Goal: Information Seeking & Learning: Learn about a topic

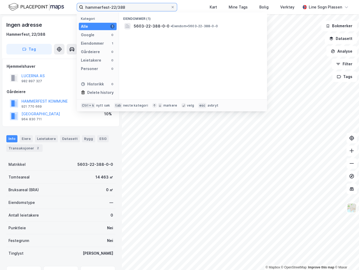
drag, startPoint x: 99, startPoint y: 6, endPoint x: 72, endPoint y: 5, distance: 27.2
click at [72, 5] on div "hammerfest-22/388 Kategori Alle 1 Google 0 Eiendommer 1 Gårdeiere 0 Leietakere …" at bounding box center [179, 7] width 359 height 14
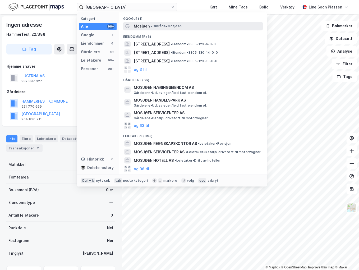
click at [164, 23] on div "Mosjøen • Område • Mosjøen" at bounding box center [198, 26] width 128 height 6
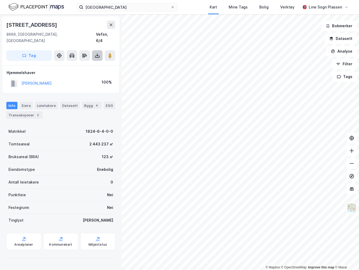
click at [97, 53] on icon at bounding box center [97, 54] width 1 height 3
click at [69, 64] on div "Last ned grunnbok" at bounding box center [71, 66] width 31 height 4
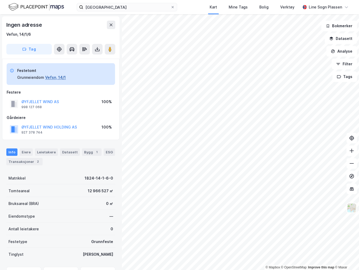
click at [58, 79] on button "Vefsn, 14/1" at bounding box center [55, 77] width 21 height 6
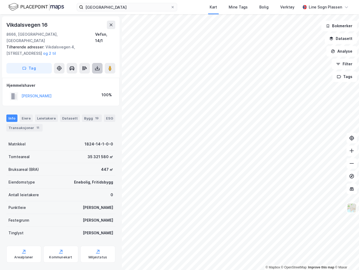
click at [100, 63] on button at bounding box center [97, 68] width 11 height 11
click at [71, 77] on div "Last ned grunnbok" at bounding box center [71, 79] width 31 height 4
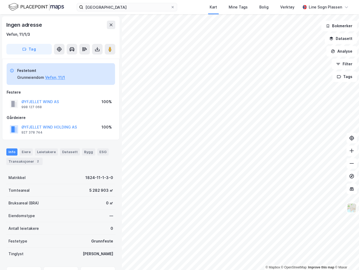
scroll to position [0, 0]
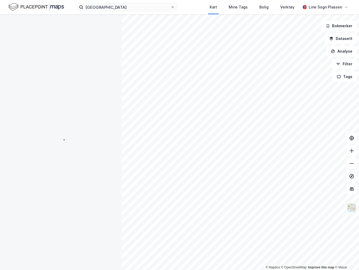
scroll to position [0, 0]
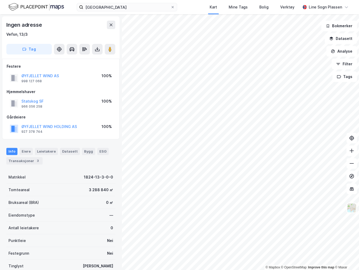
scroll to position [0, 0]
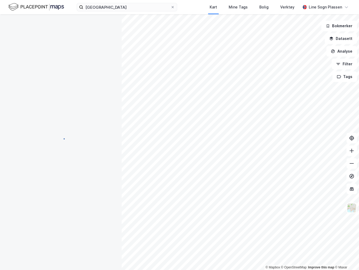
scroll to position [0, 0]
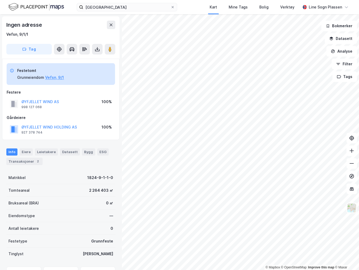
scroll to position [0, 0]
click at [0, 0] on button "ØYFJELLET WIND AS" at bounding box center [0, 0] width 0 height 0
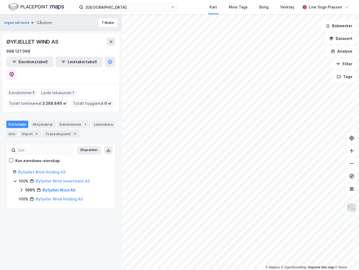
click at [22, 188] on icon at bounding box center [22, 189] width 2 height 3
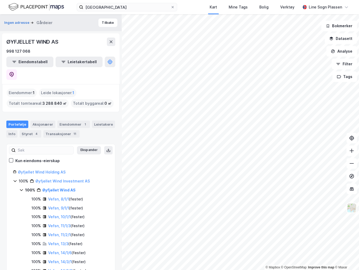
scroll to position [22, 0]
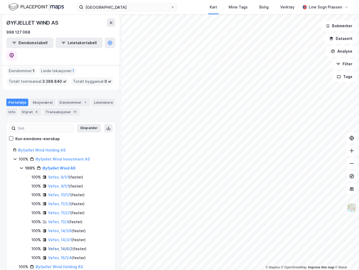
click at [64, 246] on link "Vefsn, 14/6/2" at bounding box center [60, 248] width 24 height 4
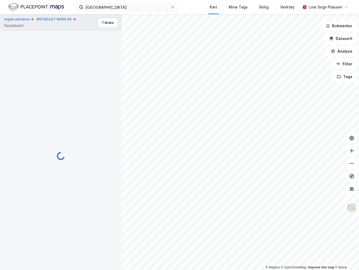
scroll to position [0, 0]
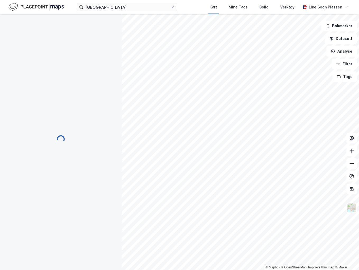
scroll to position [0, 0]
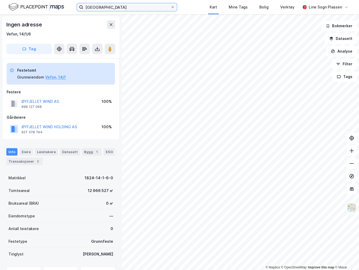
click at [117, 8] on input "[GEOGRAPHIC_DATA]" at bounding box center [126, 7] width 87 height 8
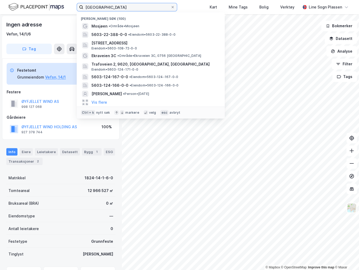
drag, startPoint x: 104, startPoint y: 8, endPoint x: 57, endPoint y: 7, distance: 46.3
click at [57, 7] on div "mosjøen Nylige søk (100) [GEOGRAPHIC_DATA] • Område • Mosjøen 5603-22-388-0-0 •…" at bounding box center [179, 7] width 359 height 14
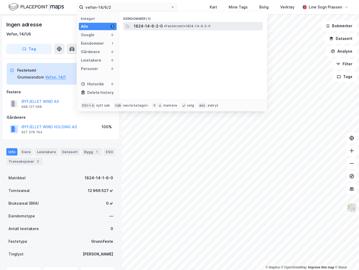
click at [196, 29] on div "1824-14-6-2-0 • Festetomt • 1824-14-6-2-0" at bounding box center [198, 26] width 128 height 6
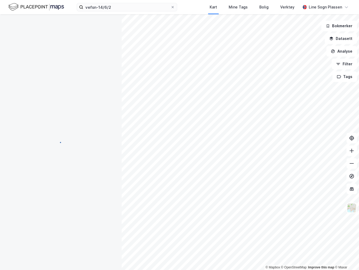
scroll to position [0, 0]
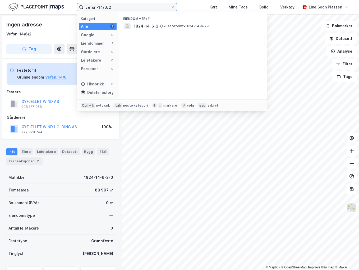
click at [120, 10] on input "vefsn-14/6/2" at bounding box center [126, 7] width 87 height 8
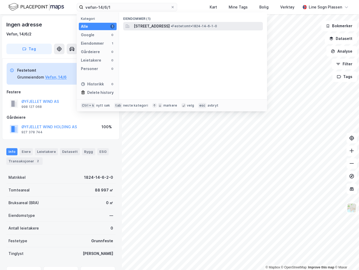
click at [167, 27] on span "[STREET_ADDRESS]" at bounding box center [152, 26] width 36 height 6
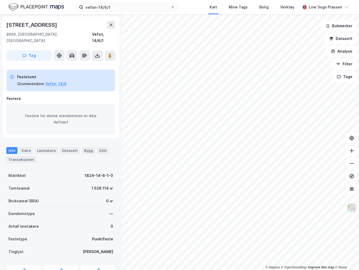
scroll to position [0, 0]
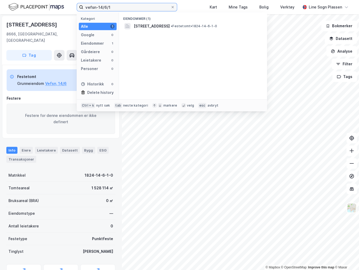
drag, startPoint x: 124, startPoint y: 9, endPoint x: 46, endPoint y: 9, distance: 78.7
click at [46, 9] on div "vefsn-14/6/1 Kategori Alle 1 Google 0 Eiendommer 1 Gårdeiere 0 Leietakere 0 Per…" at bounding box center [179, 7] width 359 height 14
type input "vannylven"
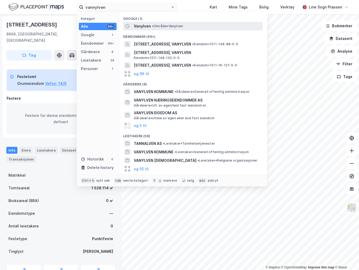
click at [179, 26] on span "• Område • Vanylven" at bounding box center [167, 26] width 31 height 4
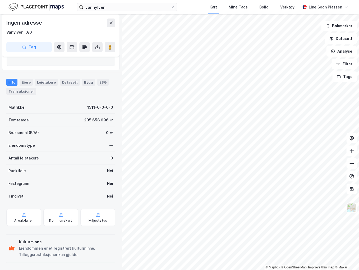
scroll to position [36, 0]
